Goal: Transaction & Acquisition: Purchase product/service

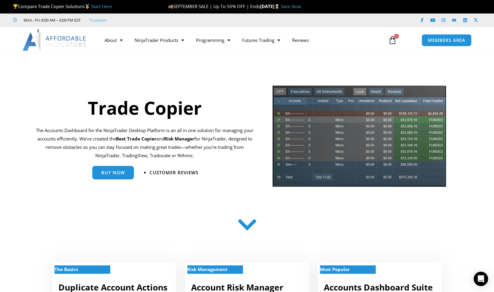
drag, startPoint x: 31, startPoint y: 128, endPoint x: 217, endPoint y: 157, distance: 188.4
click at [217, 157] on div "Trade Copier The Accounts Dashboard for the NinjaTrader Desktop Platform is an …" at bounding box center [149, 138] width 237 height 113
click at [217, 157] on p "The Accounts Dashboard for the NinjaTrader Desktop Platform is an all in one so…" at bounding box center [145, 142] width 218 height 33
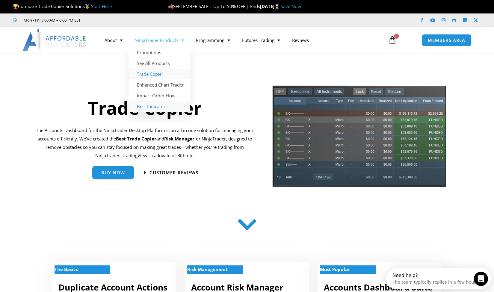
click at [157, 106] on link "Best Indicators" at bounding box center [158, 106] width 61 height 11
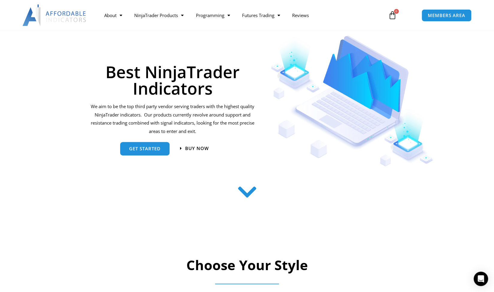
scroll to position [47, 0]
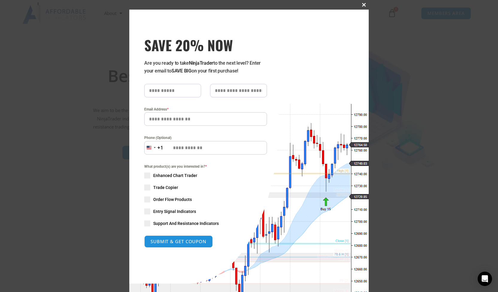
click at [362, 4] on span "SAVE 20% NOW popup" at bounding box center [364, 5] width 10 height 4
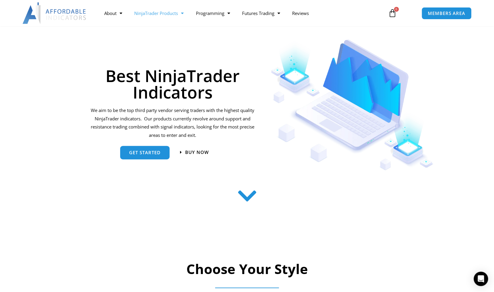
click at [149, 14] on link "NinjaTrader Products" at bounding box center [158, 13] width 61 height 14
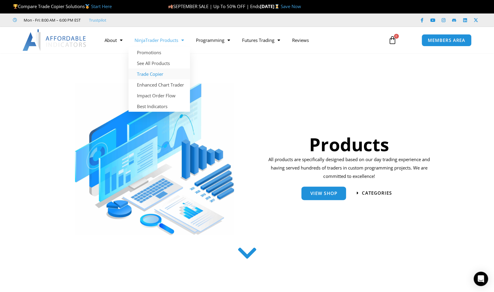
click at [155, 75] on link "Trade Copier" at bounding box center [158, 74] width 61 height 11
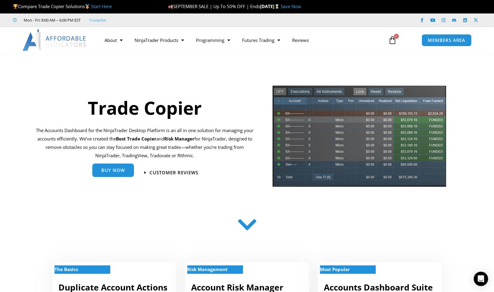
click at [113, 178] on div "Buy Now" at bounding box center [113, 172] width 42 height 13
click at [115, 172] on span "Buy Now" at bounding box center [113, 170] width 24 height 4
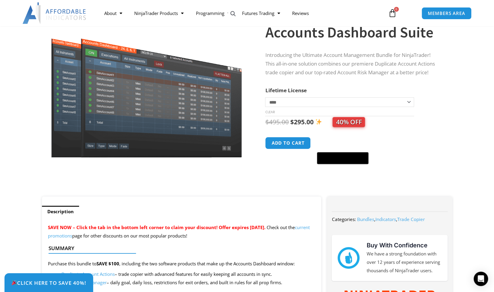
click at [299, 104] on select "**********" at bounding box center [339, 102] width 149 height 10
click at [265, 97] on select "**********" at bounding box center [339, 102] width 149 height 10
click at [307, 86] on th "Lifetime License" at bounding box center [339, 90] width 149 height 9
drag, startPoint x: 293, startPoint y: 121, endPoint x: 307, endPoint y: 121, distance: 14.7
click at [307, 121] on bdi "$ 295.00" at bounding box center [301, 122] width 23 height 8
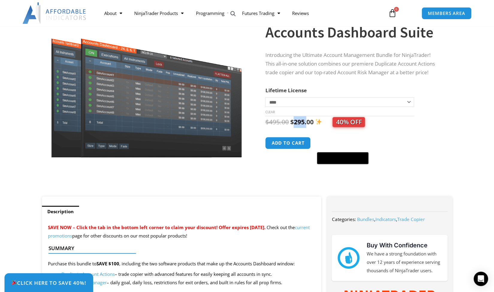
click at [307, 121] on bdi "$ 295.00" at bounding box center [301, 122] width 23 height 8
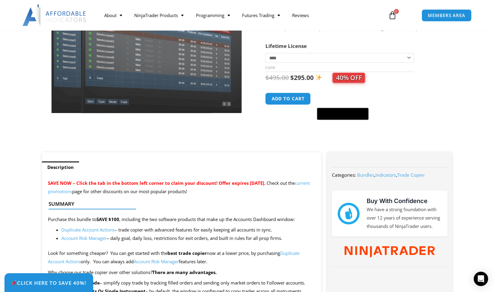
scroll to position [150, 0]
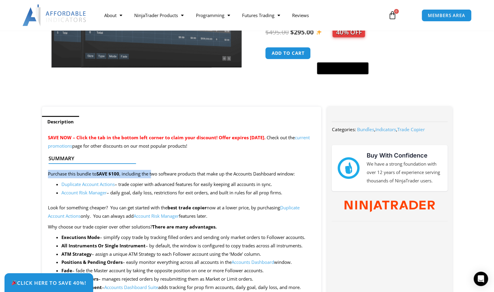
drag, startPoint x: 40, startPoint y: 176, endPoint x: 153, endPoint y: 178, distance: 112.9
click at [165, 176] on p "Purchase this bundle to SAVE $100 , including the two software products that ma…" at bounding box center [181, 174] width 267 height 8
